Goal: Information Seeking & Learning: Learn about a topic

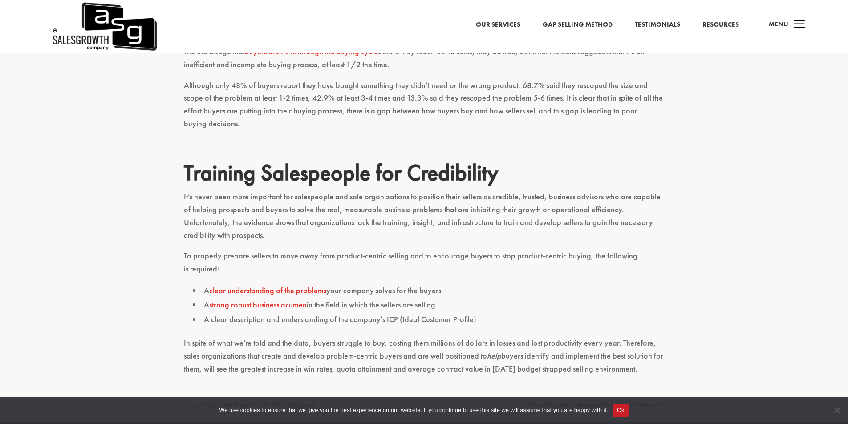
scroll to position [979, 0]
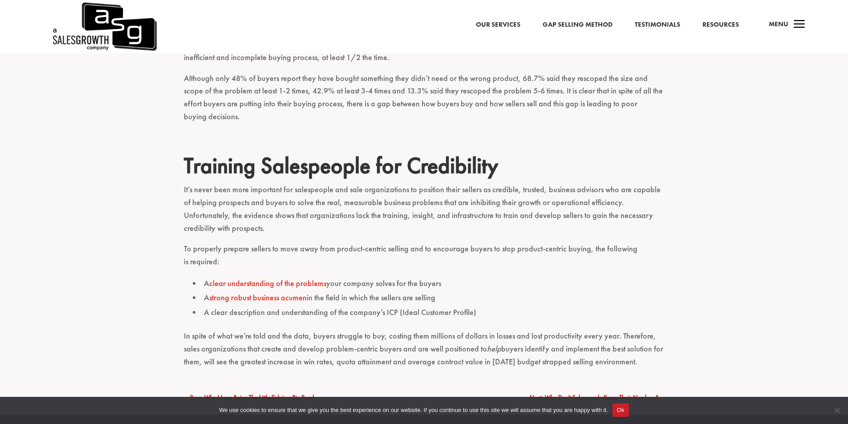
click at [500, 22] on link "Our Services" at bounding box center [498, 25] width 44 height 12
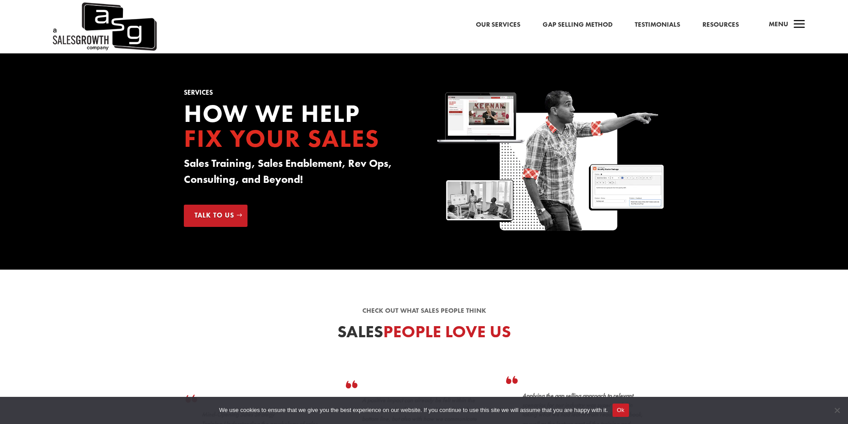
click at [793, 24] on span "a" at bounding box center [799, 25] width 18 height 18
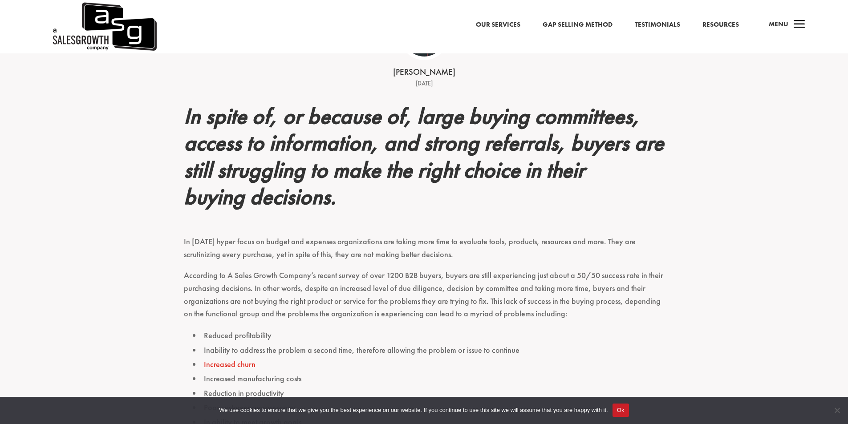
scroll to position [311, 0]
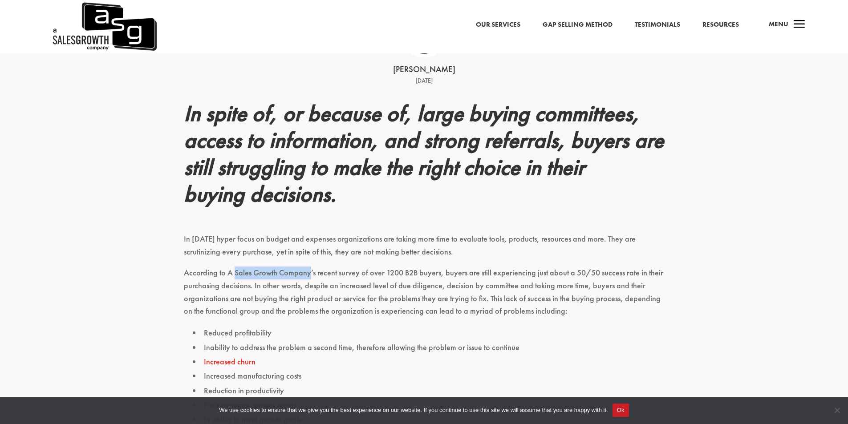
drag, startPoint x: 234, startPoint y: 274, endPoint x: 309, endPoint y: 274, distance: 75.6
click at [309, 274] on p "According to A Sales Growth Company’s recent survey of over 1200 B2B buyers, bu…" at bounding box center [424, 295] width 480 height 59
copy p "Sales Growth Company"
